Goal: Transaction & Acquisition: Purchase product/service

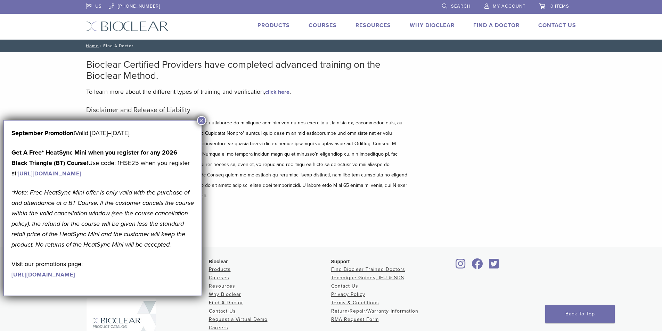
click at [201, 119] on button "×" at bounding box center [201, 120] width 9 height 9
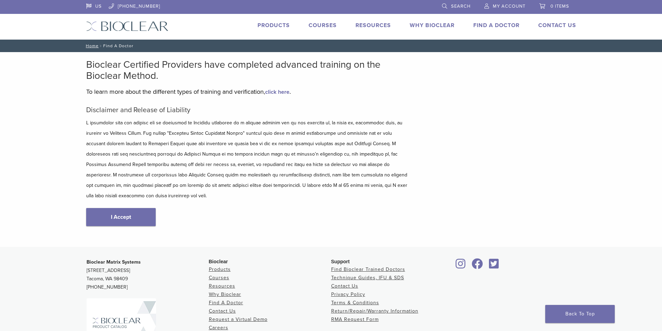
click at [279, 25] on link "Products" at bounding box center [273, 25] width 32 height 7
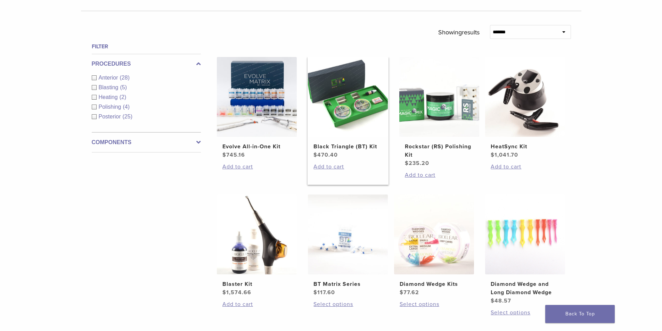
scroll to position [243, 0]
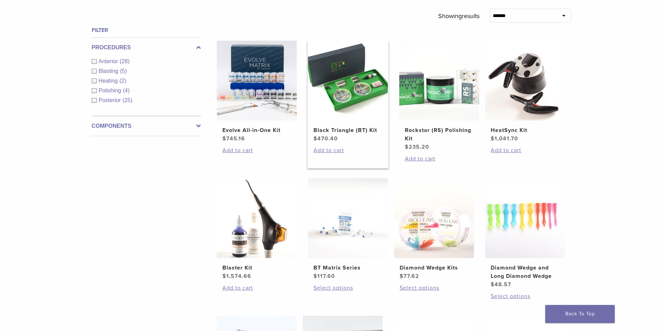
click at [356, 89] on img at bounding box center [348, 81] width 80 height 80
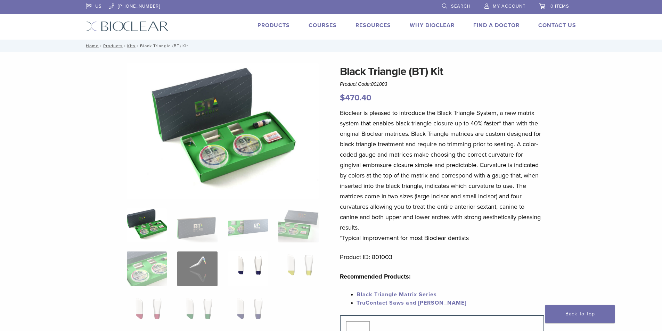
click at [245, 266] on img at bounding box center [248, 268] width 40 height 35
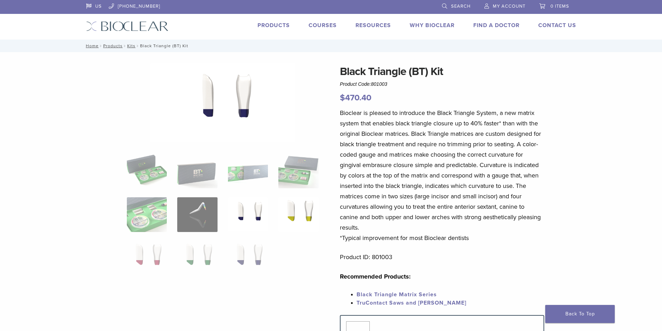
click at [303, 211] on img at bounding box center [298, 214] width 40 height 35
click at [167, 264] on ol at bounding box center [223, 219] width 202 height 131
click at [156, 218] on img at bounding box center [147, 214] width 40 height 35
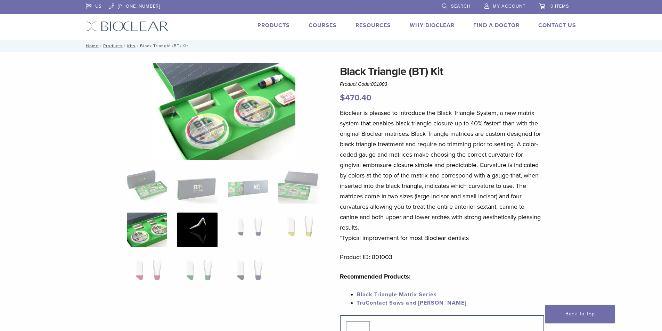
click at [201, 230] on img at bounding box center [197, 230] width 40 height 35
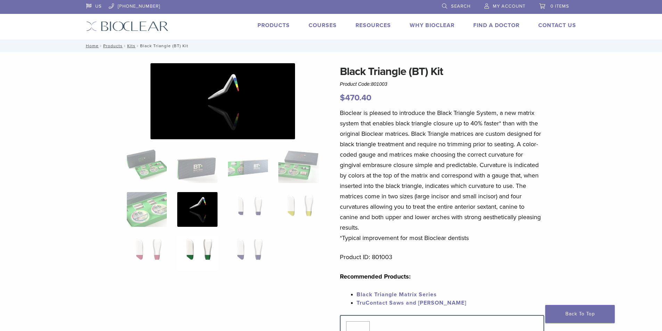
click at [206, 247] on img at bounding box center [197, 253] width 40 height 35
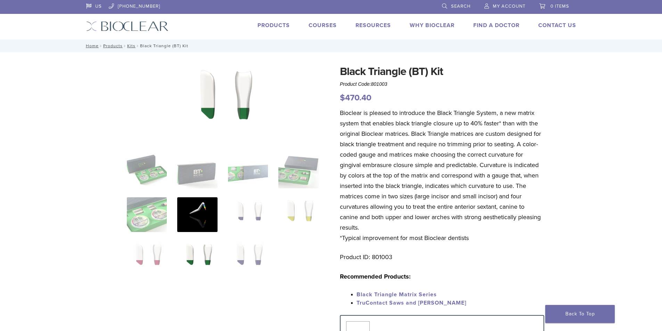
click at [190, 219] on img at bounding box center [197, 214] width 40 height 35
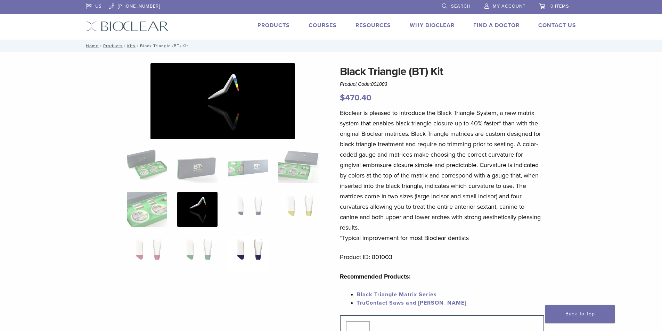
click at [254, 256] on img at bounding box center [248, 253] width 40 height 35
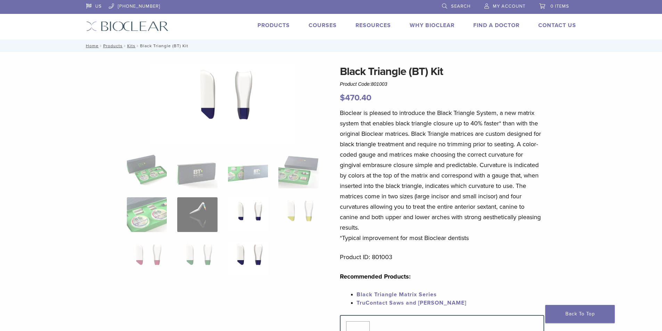
click at [237, 215] on img at bounding box center [248, 214] width 40 height 35
click at [290, 218] on img at bounding box center [298, 214] width 40 height 35
click at [250, 246] on img at bounding box center [248, 258] width 40 height 35
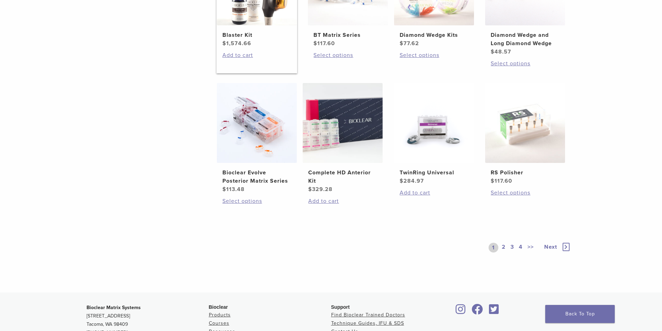
scroll to position [486, 0]
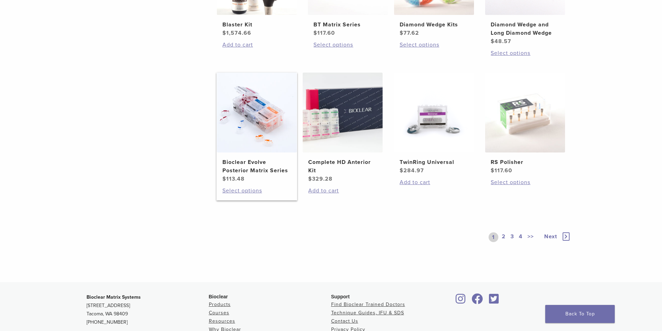
click at [274, 163] on h2 "Bioclear Evolve Posterior Matrix Series" at bounding box center [256, 166] width 69 height 17
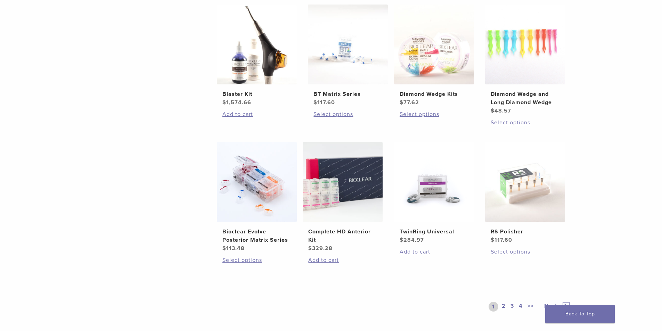
scroll to position [347, 0]
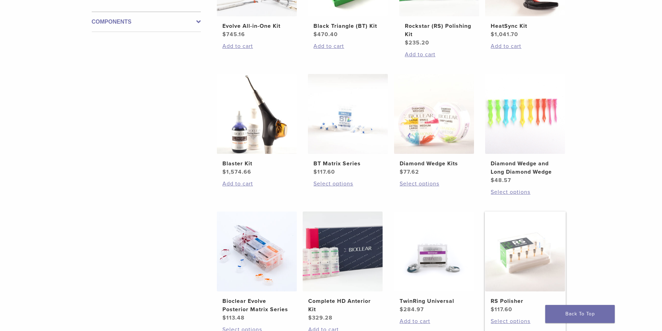
click at [508, 249] on img at bounding box center [525, 252] width 80 height 80
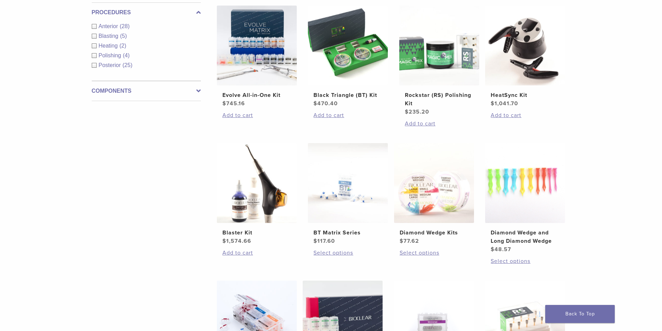
scroll to position [278, 0]
click at [532, 179] on img at bounding box center [525, 183] width 80 height 80
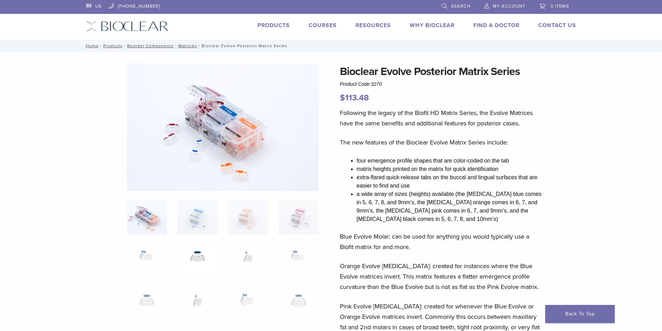
click at [190, 260] on img at bounding box center [197, 261] width 40 height 35
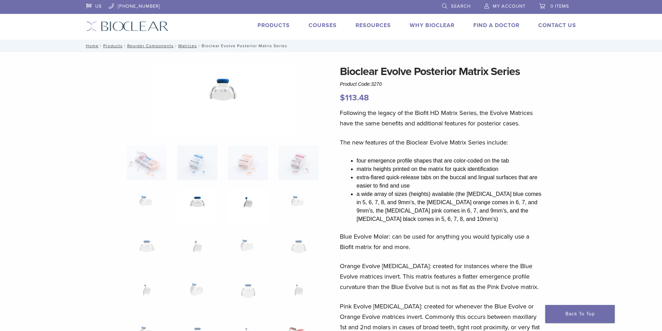
click at [252, 202] on img at bounding box center [248, 206] width 40 height 35
click at [301, 204] on img at bounding box center [298, 206] width 40 height 35
click at [302, 240] on img at bounding box center [298, 250] width 40 height 35
click at [241, 244] on img at bounding box center [248, 250] width 40 height 35
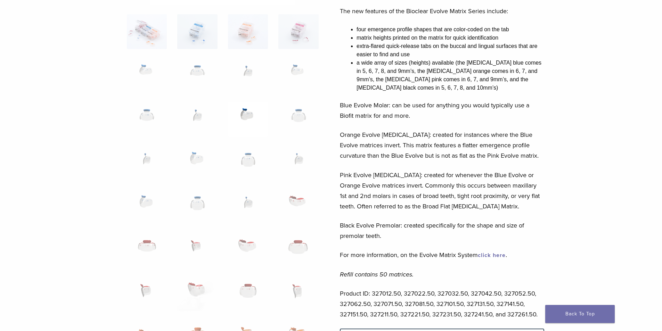
scroll to position [139, 0]
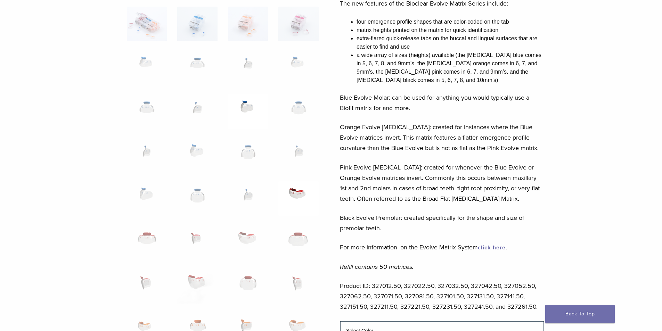
click at [292, 192] on img at bounding box center [298, 198] width 40 height 35
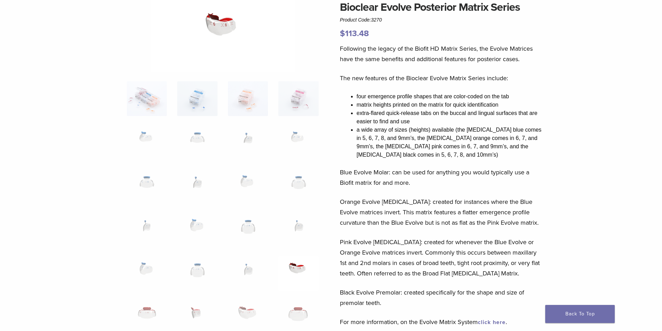
scroll to position [0, 0]
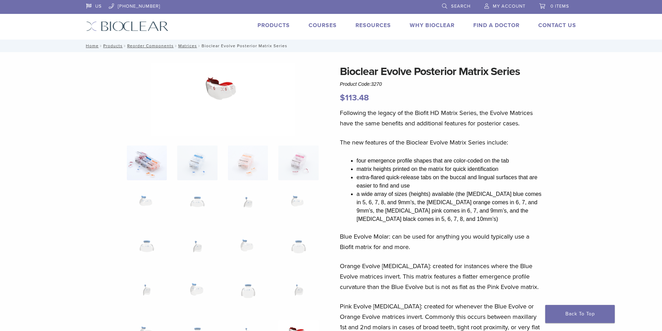
click at [144, 159] on img at bounding box center [147, 163] width 40 height 35
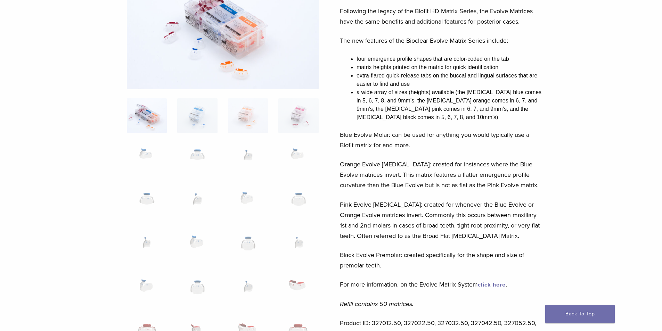
scroll to position [104, 0]
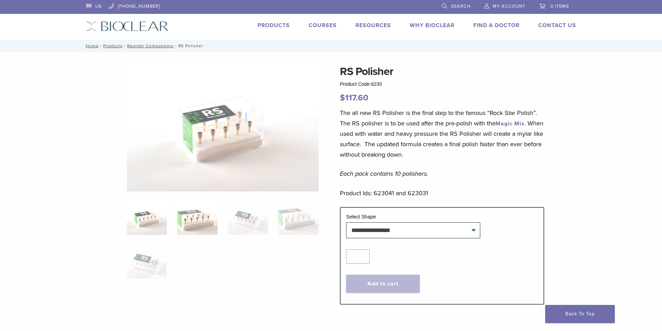
click at [190, 212] on img at bounding box center [197, 217] width 40 height 35
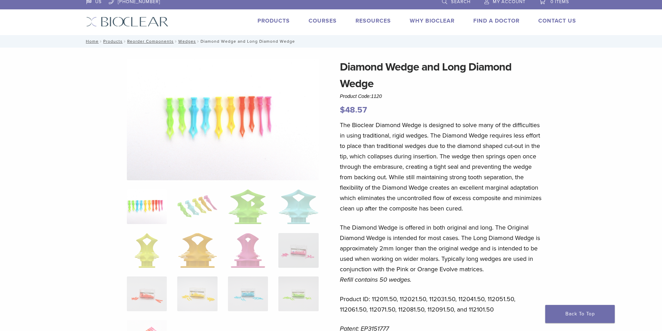
scroll to position [35, 0]
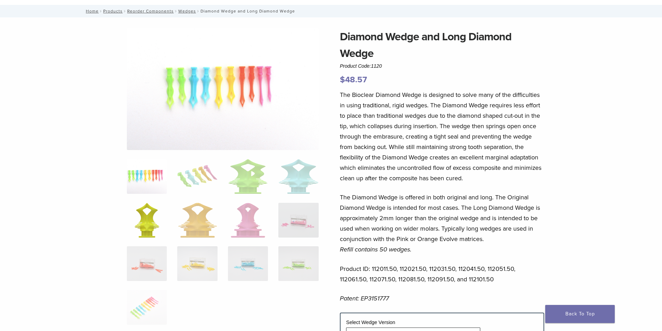
click at [145, 209] on img at bounding box center [146, 220] width 25 height 35
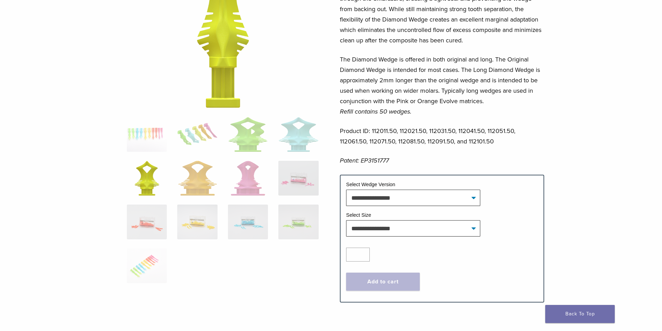
scroll to position [174, 0]
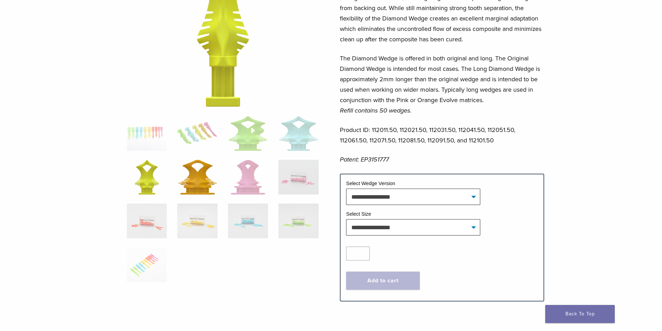
click at [196, 178] on img at bounding box center [197, 177] width 39 height 35
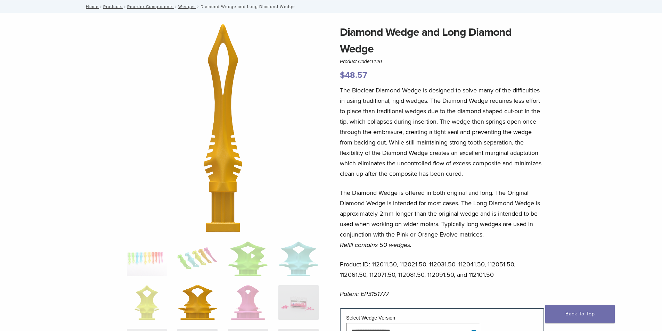
scroll to position [35, 0]
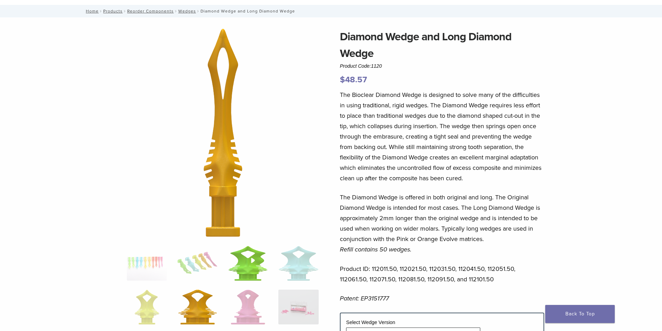
click at [249, 269] on img at bounding box center [248, 263] width 40 height 35
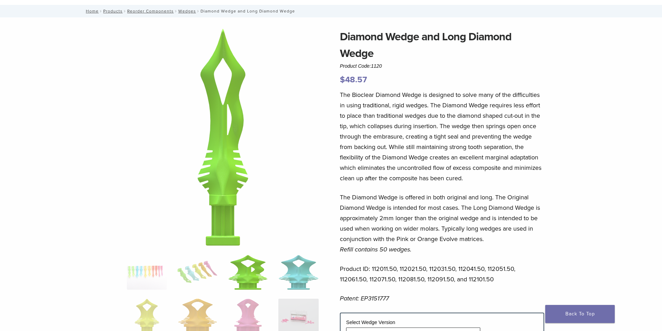
click at [286, 269] on img at bounding box center [298, 272] width 40 height 35
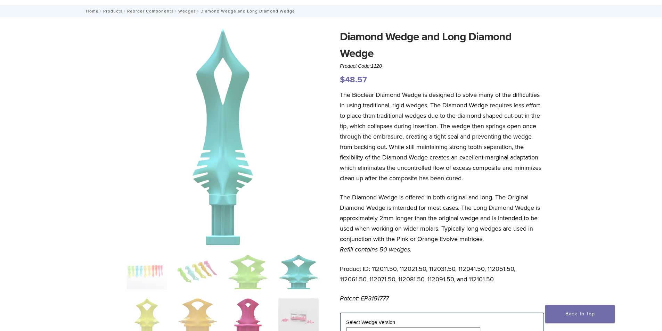
click at [251, 309] on img at bounding box center [248, 315] width 34 height 35
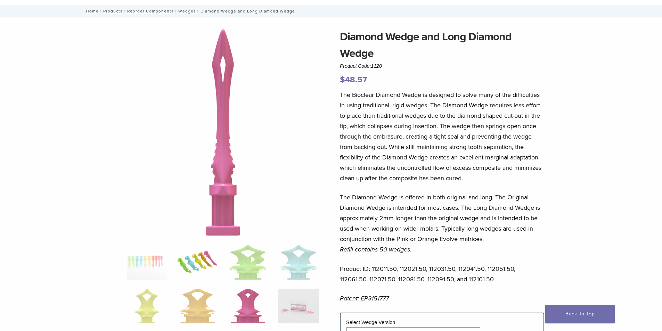
click at [201, 262] on img at bounding box center [197, 262] width 40 height 35
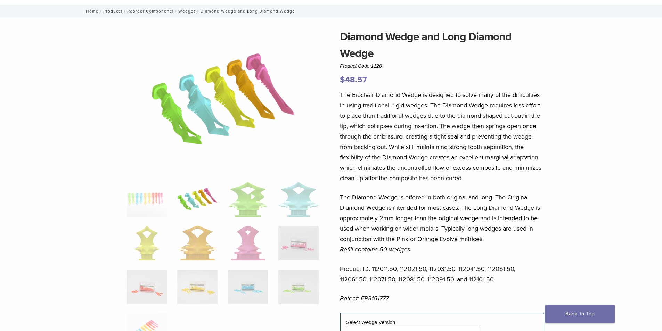
scroll to position [69, 0]
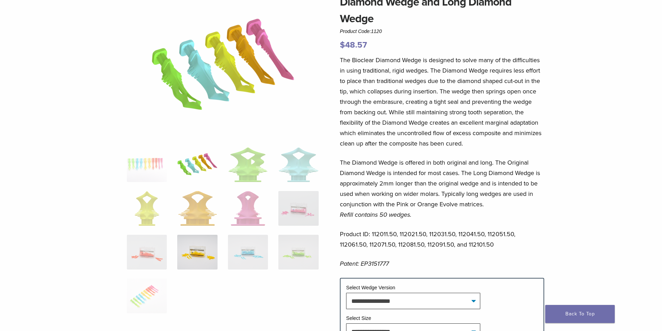
click at [205, 265] on img at bounding box center [197, 252] width 40 height 35
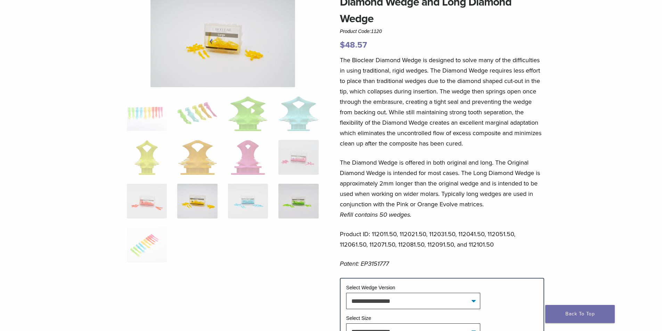
click at [291, 204] on img at bounding box center [298, 201] width 40 height 35
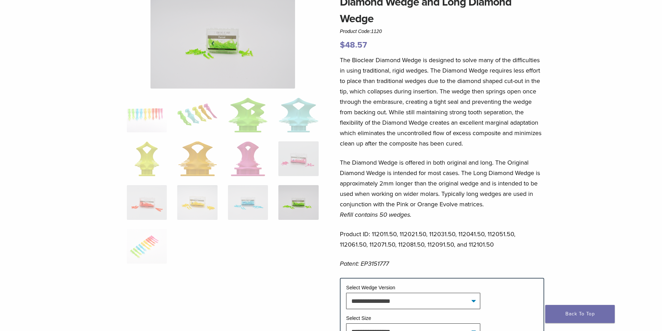
click at [241, 72] on img at bounding box center [222, 41] width 144 height 95
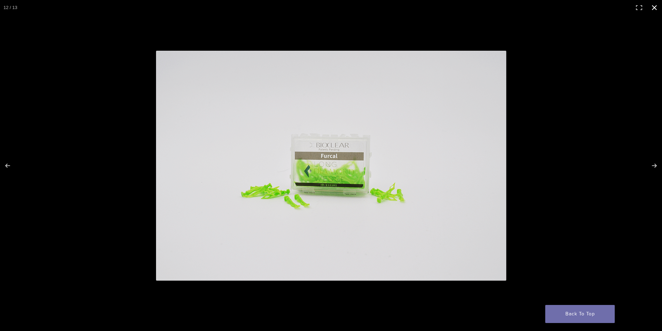
click at [121, 61] on div at bounding box center [331, 165] width 662 height 331
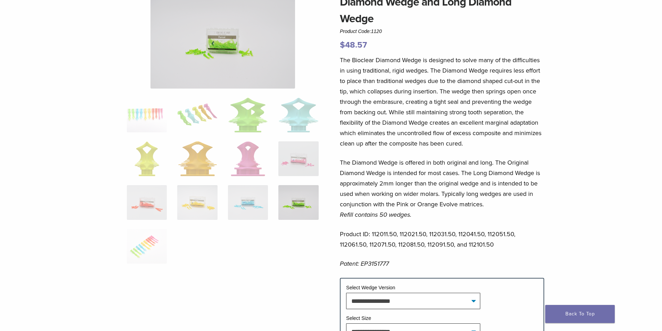
scroll to position [63, 0]
